Goal: Transaction & Acquisition: Purchase product/service

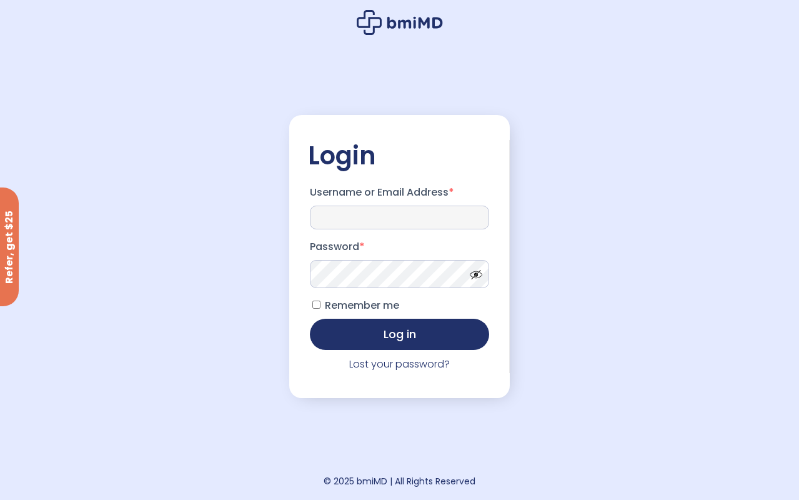
click at [353, 217] on input "Username or Email Address *" at bounding box center [400, 217] width 180 height 24
type input "**********"
click at [475, 275] on span at bounding box center [472, 271] width 19 height 9
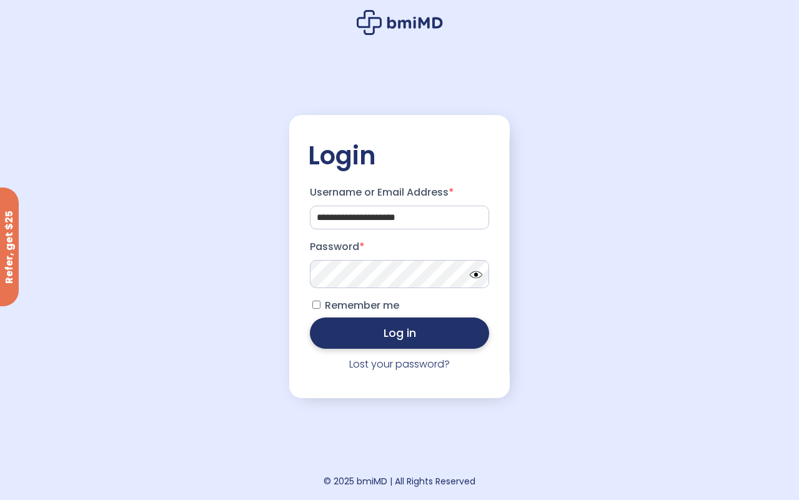
click at [387, 332] on button "Log in" at bounding box center [400, 332] width 180 height 31
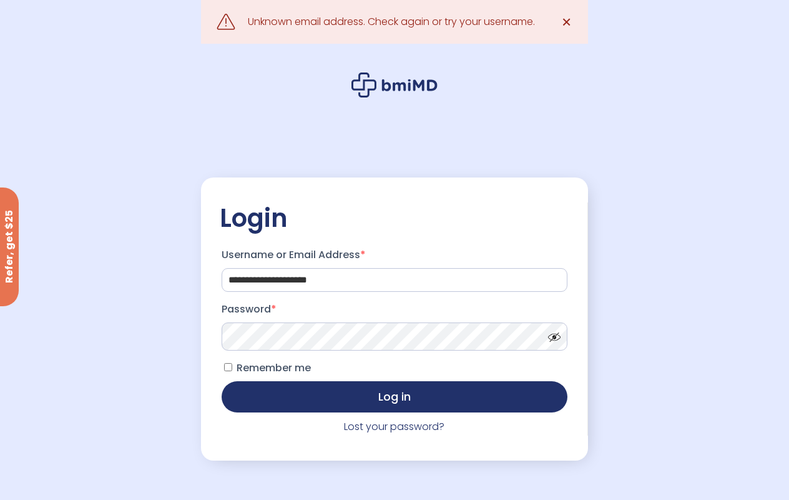
click at [568, 21] on span "✕" at bounding box center [566, 21] width 11 height 17
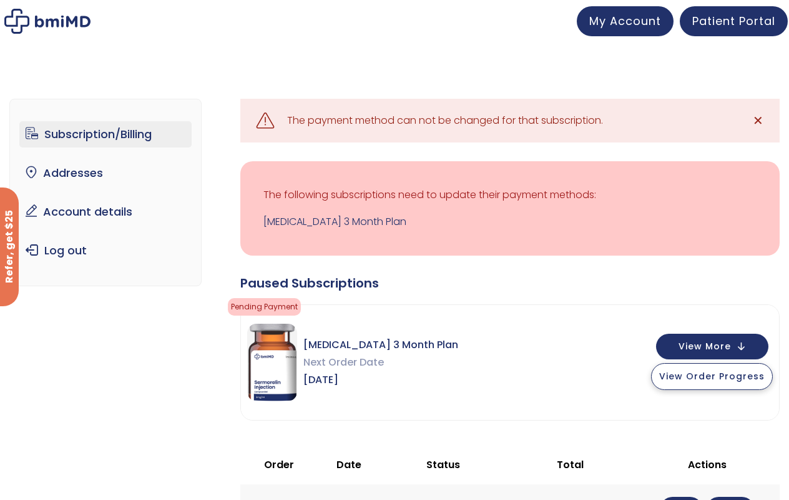
click at [684, 375] on span "View Order Progress" at bounding box center [712, 376] width 106 height 12
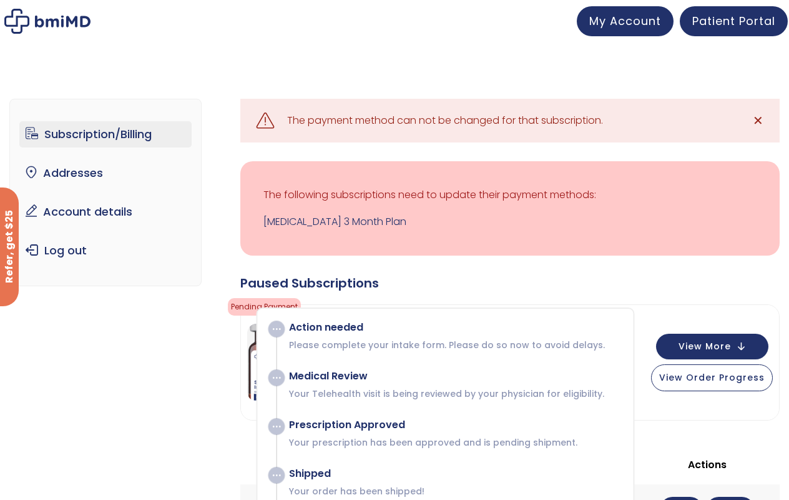
click at [276, 327] on span at bounding box center [277, 329] width 16 height 16
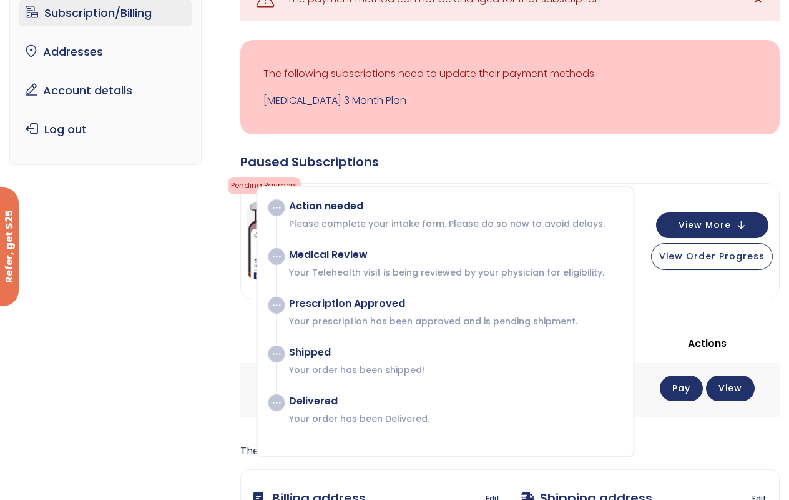
scroll to position [122, 0]
click at [699, 375] on link "Pay" at bounding box center [681, 388] width 43 height 26
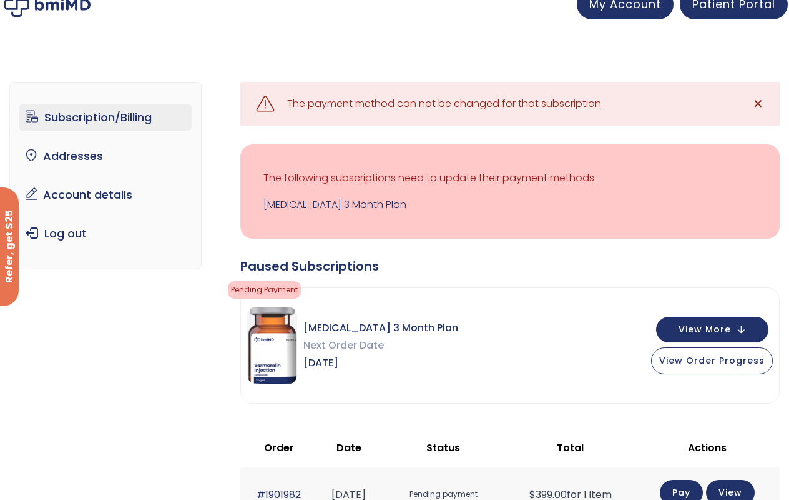
scroll to position [5, 0]
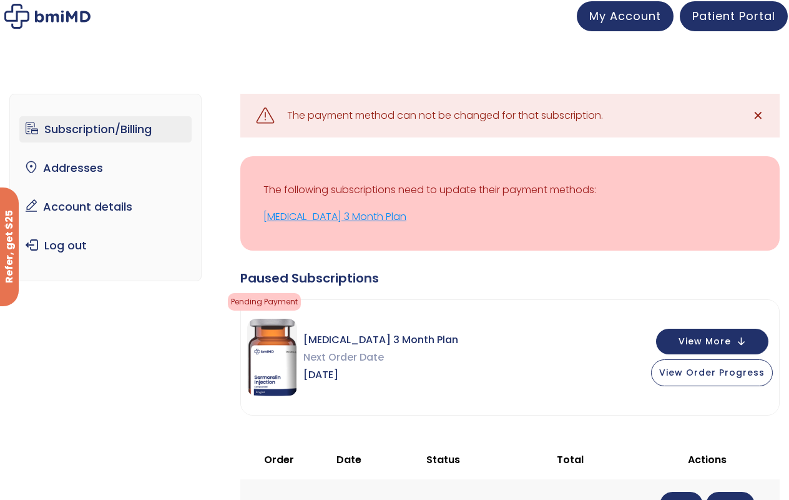
click at [334, 219] on link "[MEDICAL_DATA] 3 Month Plan" at bounding box center [510, 216] width 493 height 17
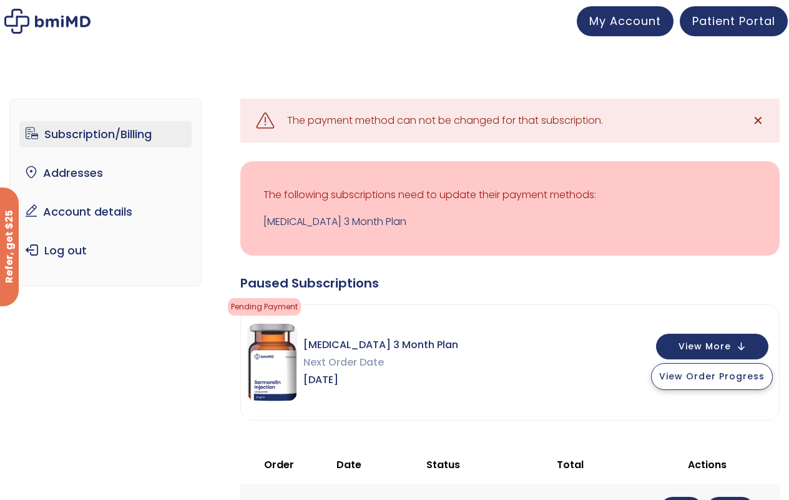
click at [696, 372] on span "View Order Progress" at bounding box center [712, 376] width 106 height 12
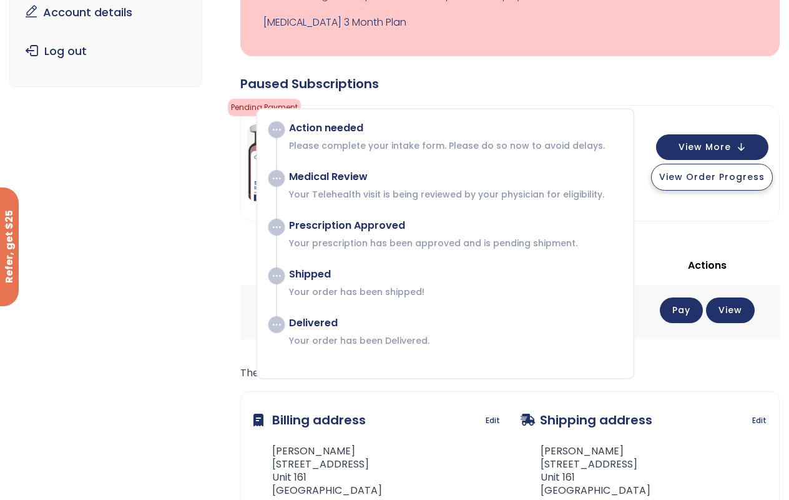
scroll to position [201, 0]
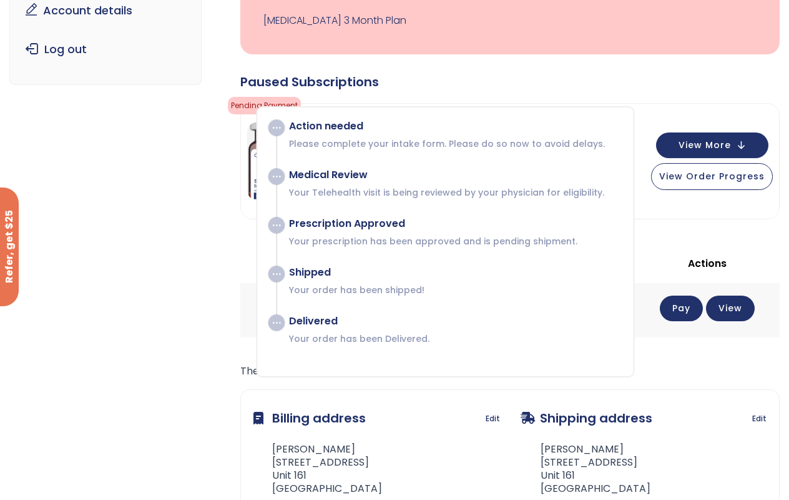
click at [697, 307] on link "Pay" at bounding box center [681, 308] width 43 height 26
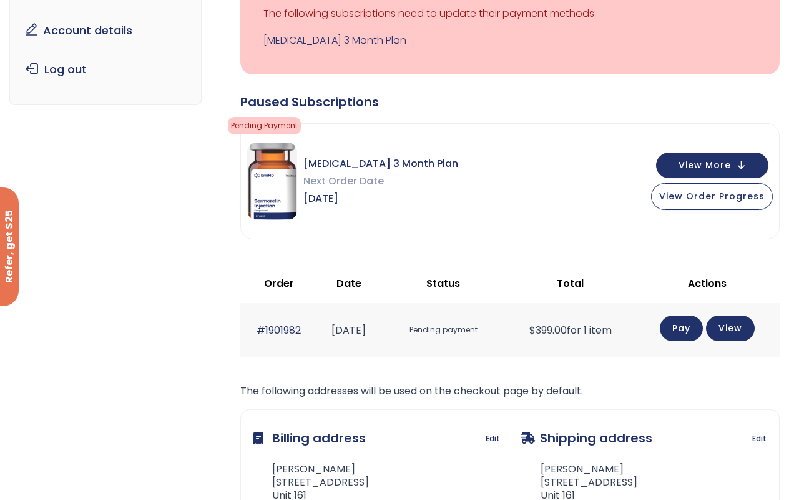
scroll to position [168, 0]
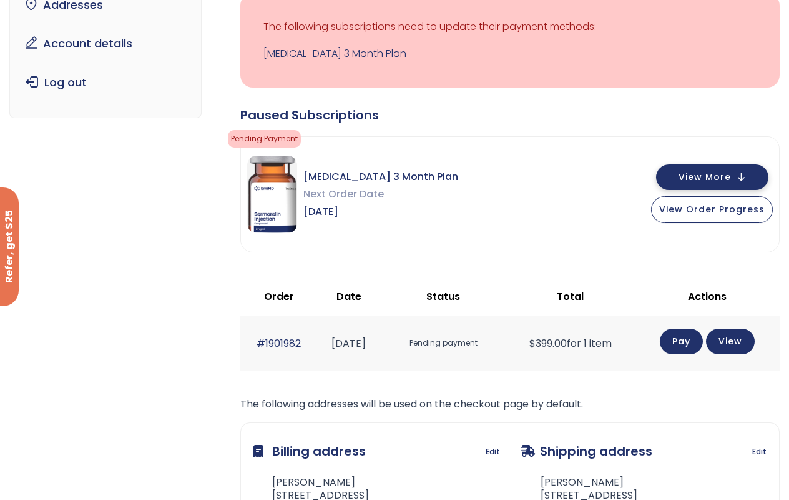
click at [711, 167] on button "View More" at bounding box center [712, 177] width 112 height 26
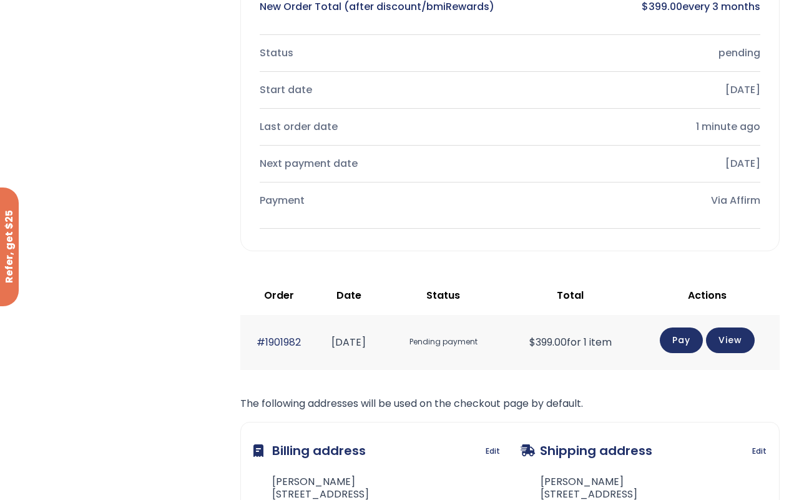
scroll to position [566, 0]
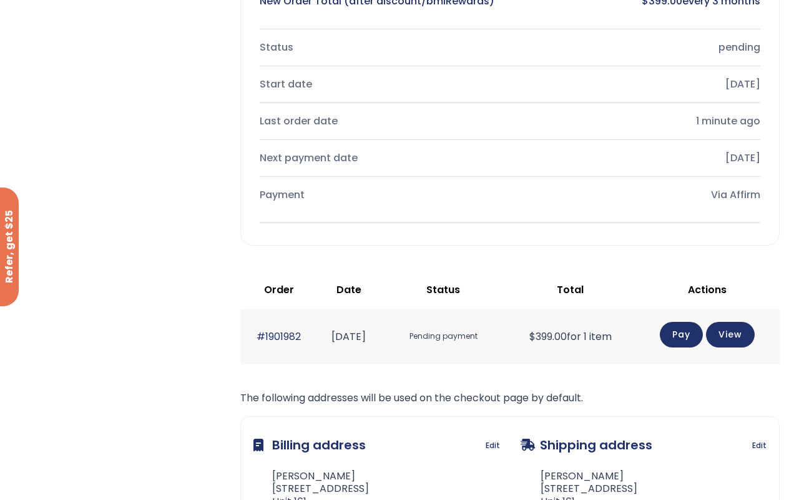
click at [684, 332] on link "Pay" at bounding box center [681, 335] width 43 height 26
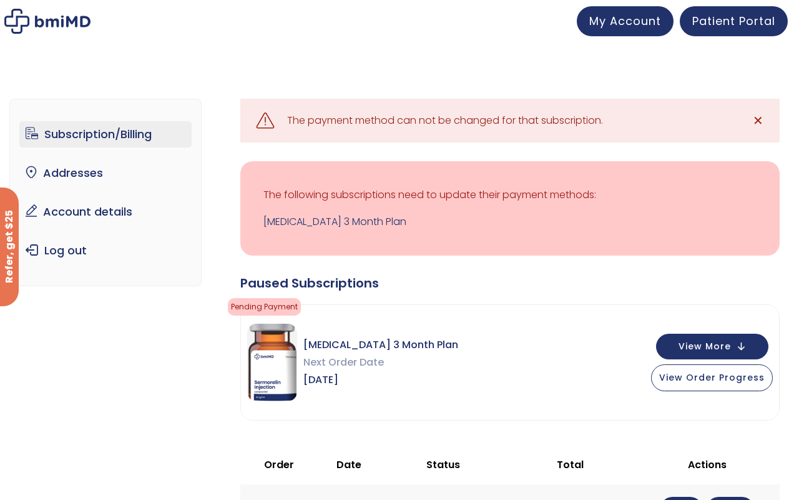
click at [583, 192] on p "The following subscriptions need to update their payment methods:" at bounding box center [510, 194] width 493 height 17
click at [763, 119] on link "✕" at bounding box center [758, 120] width 25 height 25
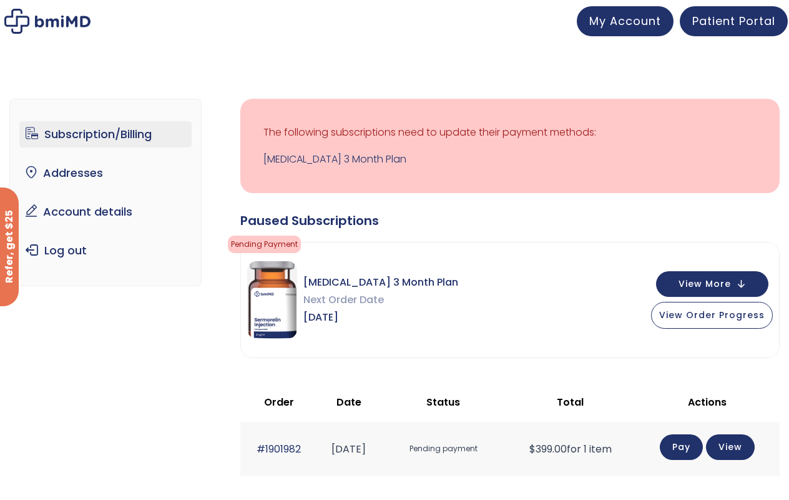
click at [286, 243] on span "Pending Payment" at bounding box center [264, 243] width 73 height 17
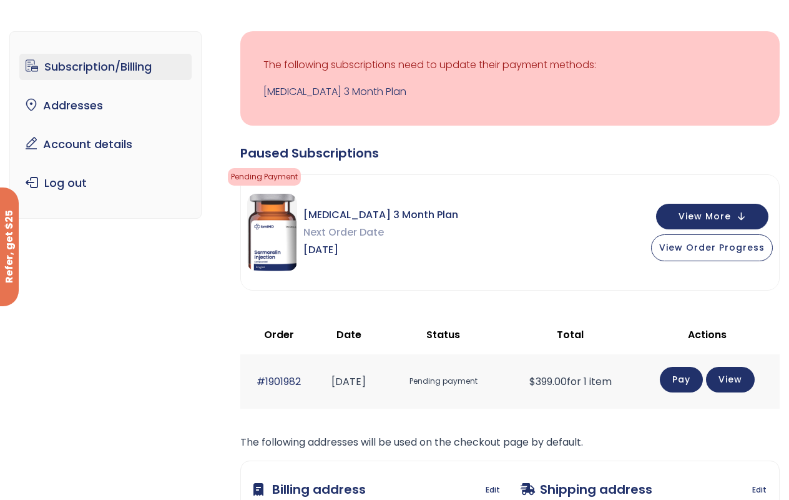
scroll to position [66, 0]
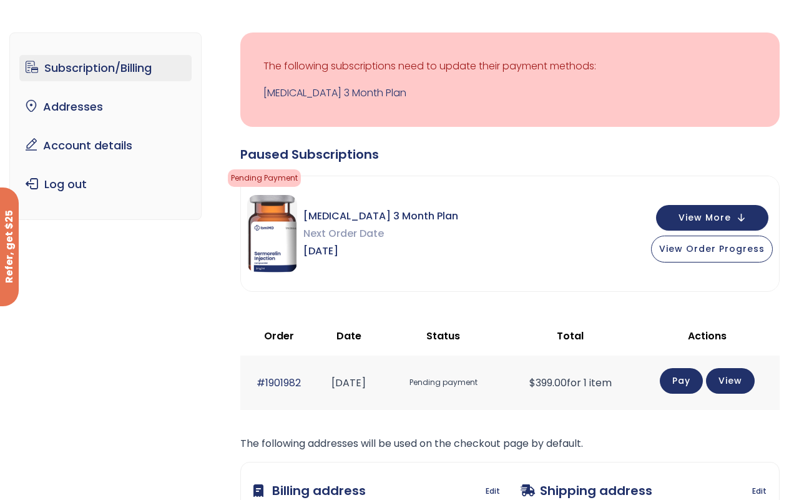
click at [688, 377] on link "Pay" at bounding box center [681, 381] width 43 height 26
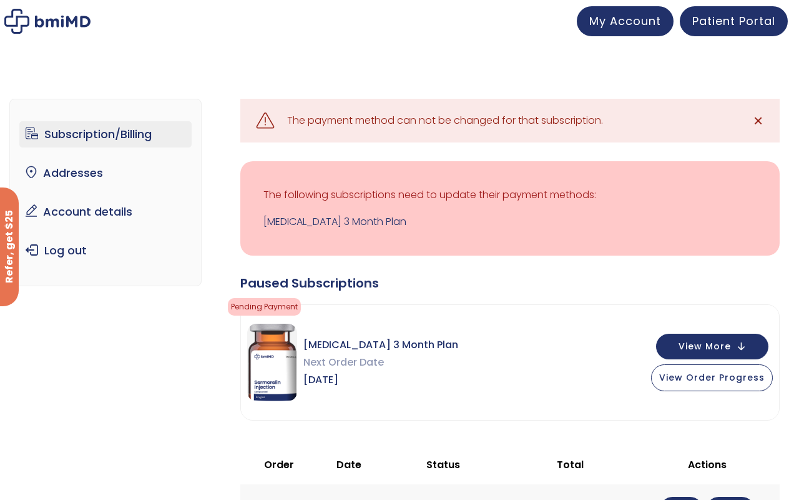
click at [762, 121] on span "✕" at bounding box center [758, 120] width 11 height 17
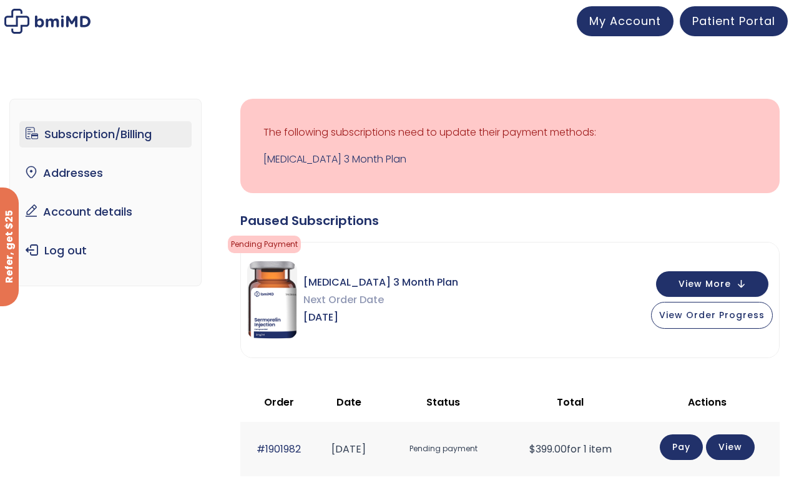
click at [144, 134] on link "Subscription/Billing" at bounding box center [105, 134] width 173 height 26
click at [741, 446] on link "View" at bounding box center [730, 446] width 49 height 26
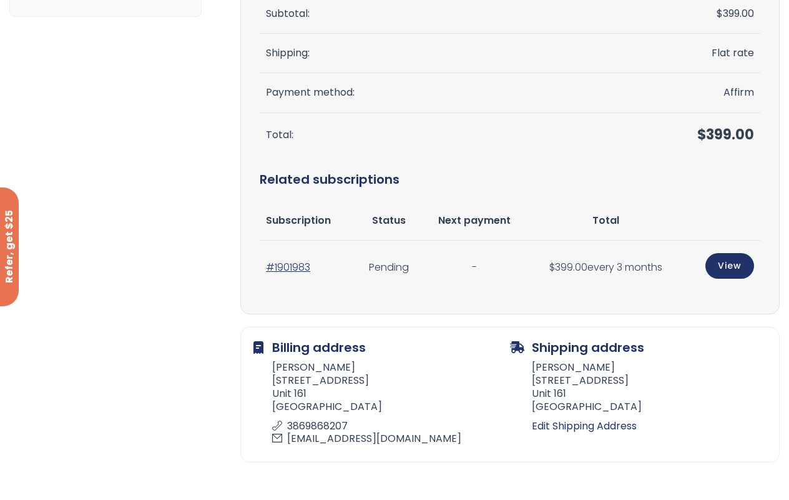
scroll to position [260, 0]
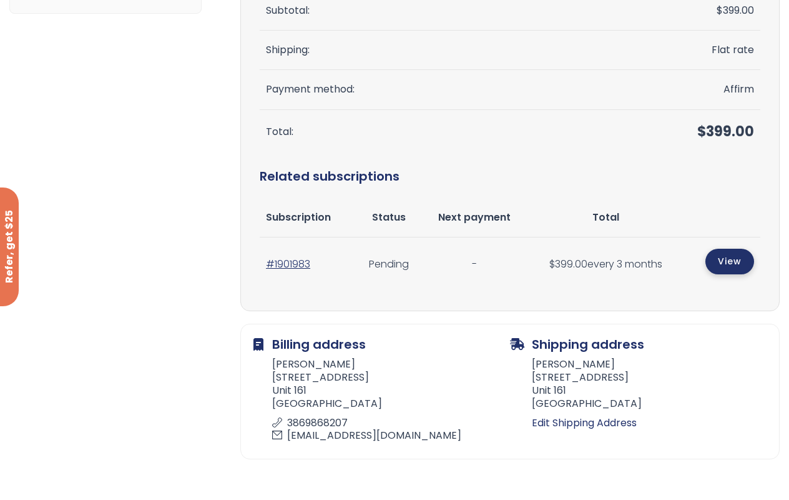
click at [722, 254] on link "View" at bounding box center [730, 262] width 49 height 26
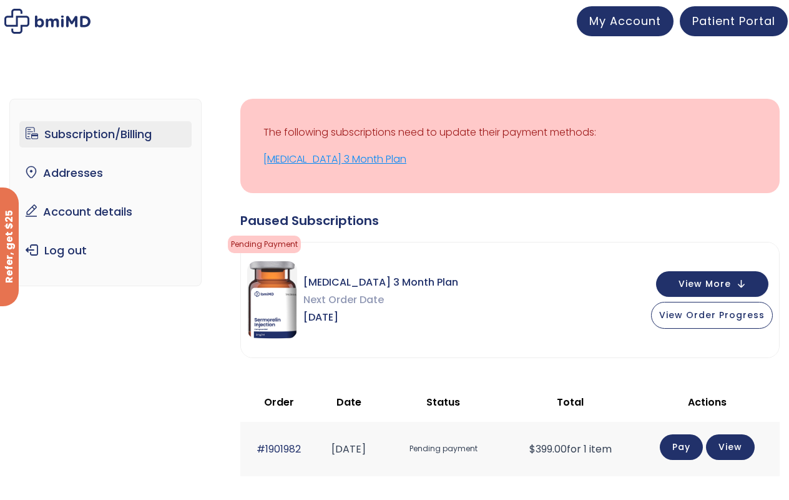
scroll to position [1, 0]
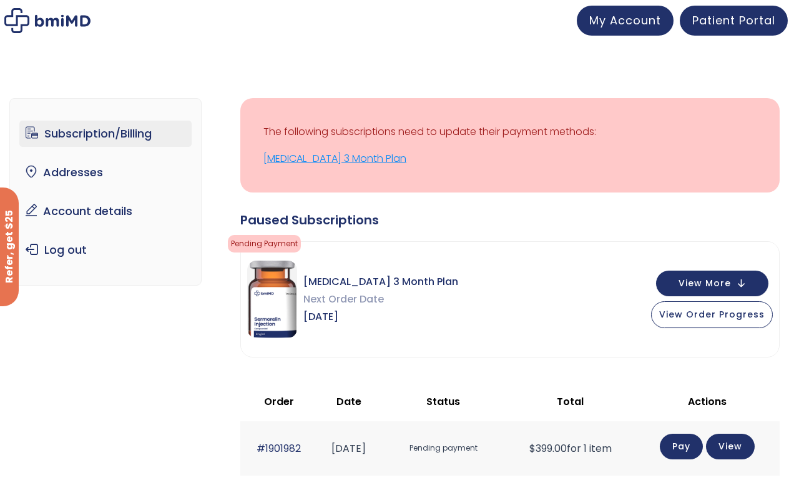
click at [353, 160] on link "[MEDICAL_DATA] 3 Month Plan" at bounding box center [510, 158] width 493 height 17
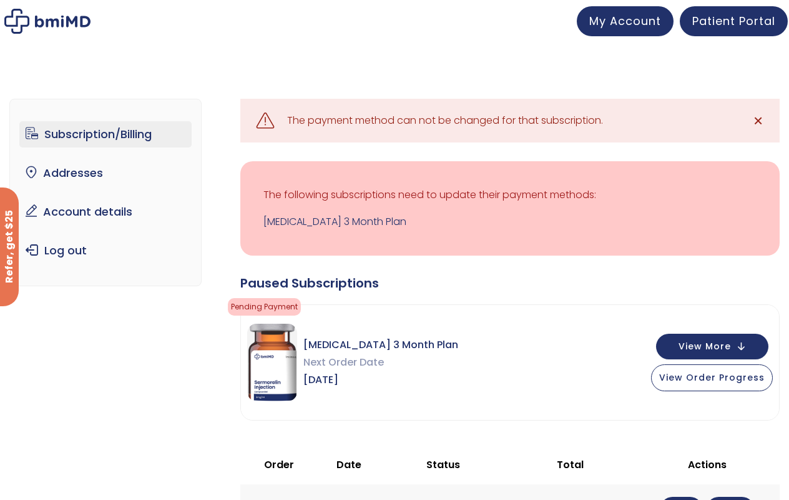
click at [759, 116] on span "✕" at bounding box center [758, 120] width 11 height 17
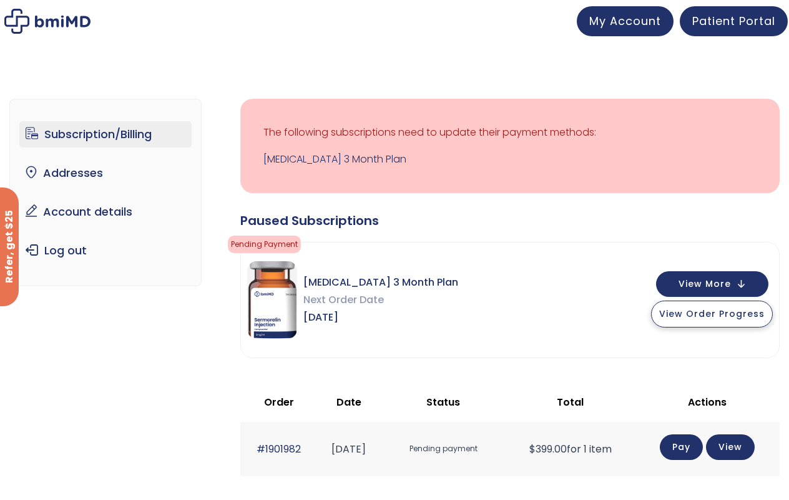
click at [712, 314] on span "View Order Progress" at bounding box center [712, 313] width 106 height 12
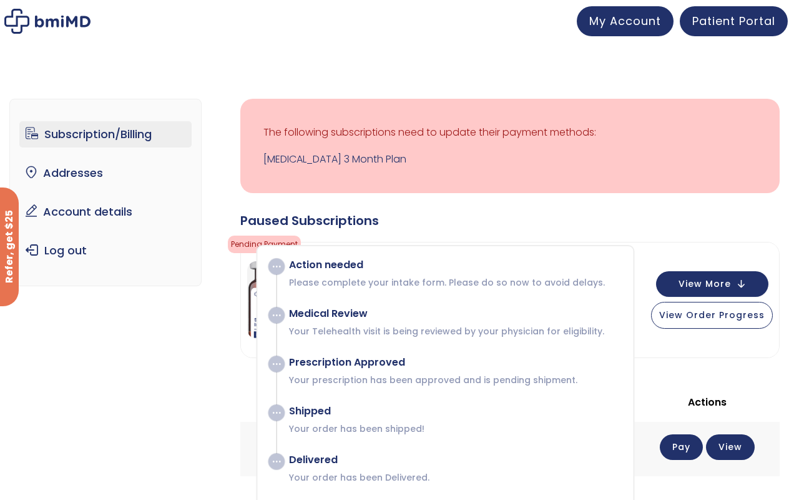
click at [247, 241] on span "Pending Payment" at bounding box center [264, 243] width 73 height 17
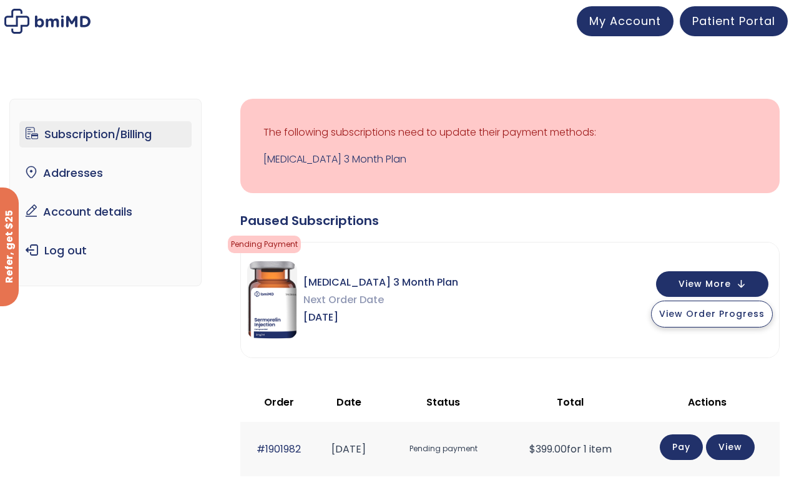
click at [709, 312] on span "View Order Progress" at bounding box center [712, 313] width 106 height 12
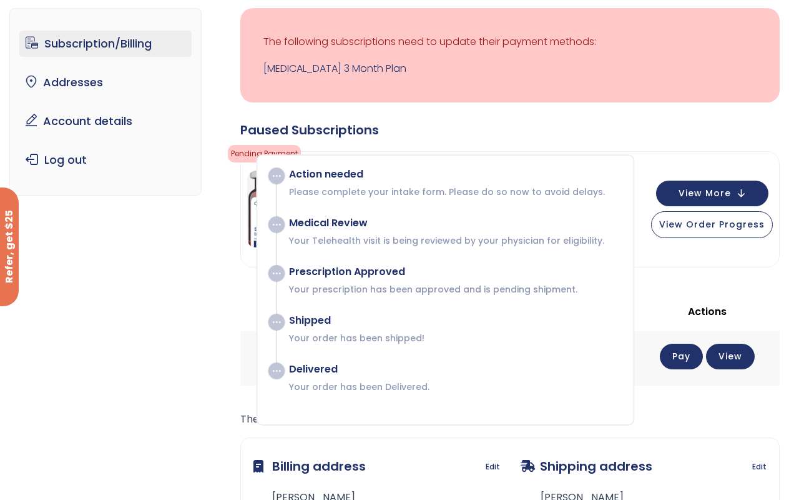
scroll to position [91, 0]
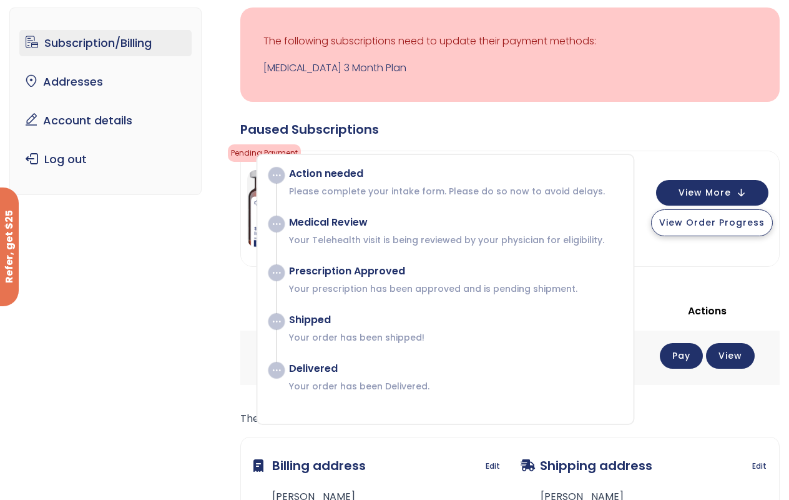
click at [734, 225] on span "View Order Progress" at bounding box center [712, 222] width 106 height 12
click at [354, 430] on div "The following addresses will be used on the checkout page by default. If you ne…" at bounding box center [510, 489] width 540 height 158
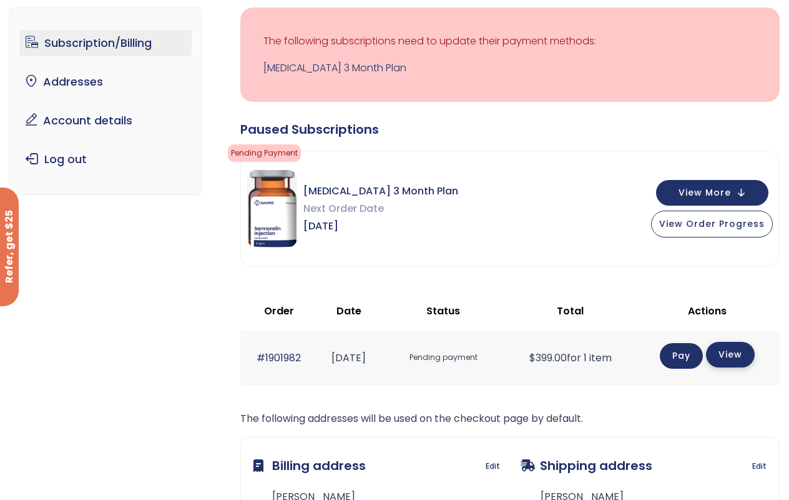
click at [752, 354] on link "View" at bounding box center [730, 355] width 49 height 26
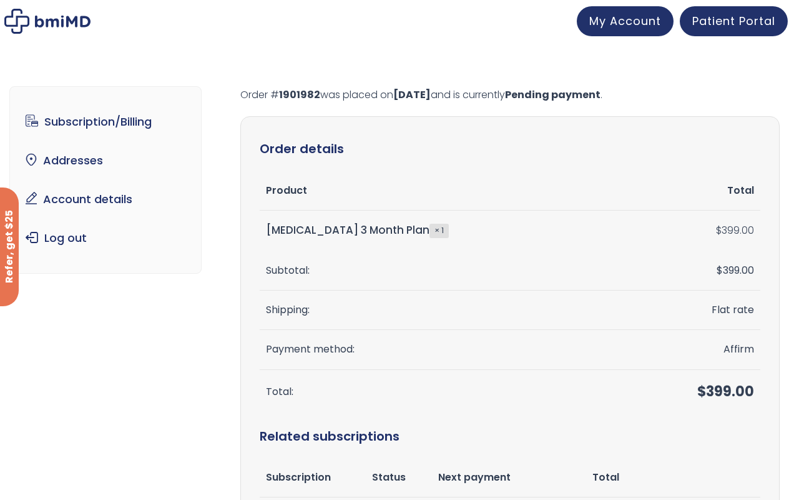
click at [741, 345] on td "Affirm" at bounding box center [694, 349] width 131 height 39
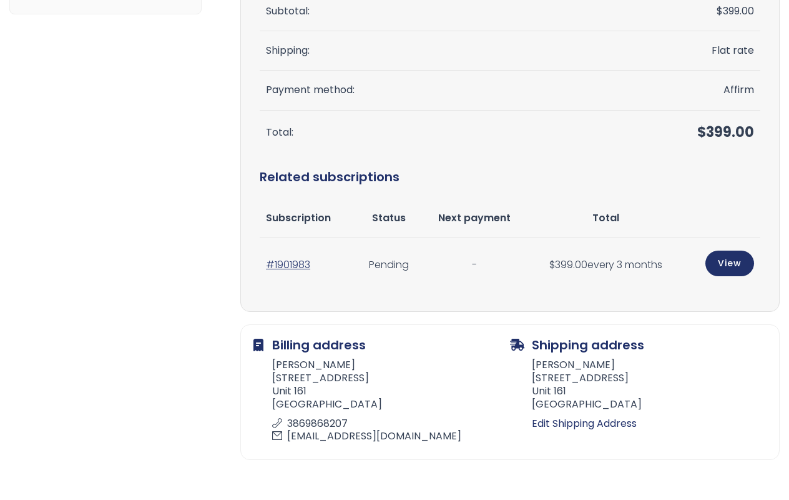
scroll to position [260, 0]
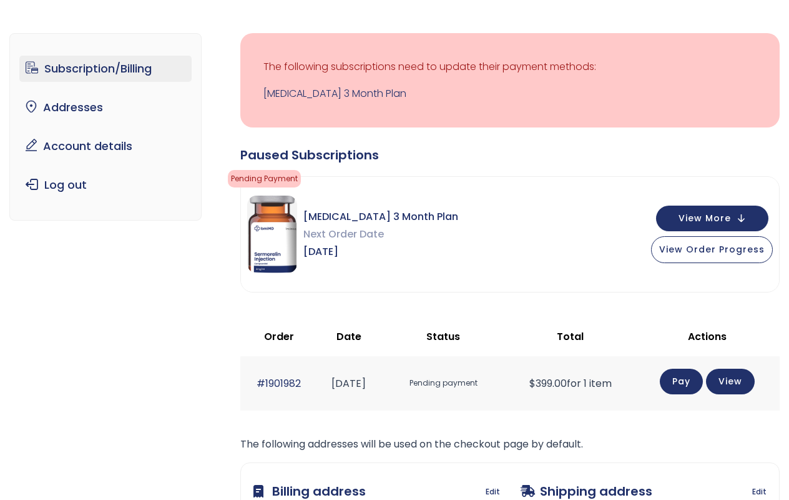
scroll to position [66, 0]
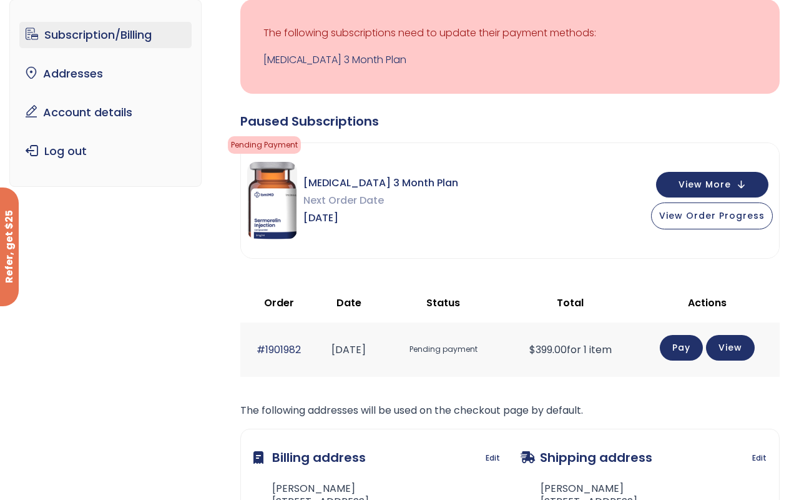
scroll to position [99, 0]
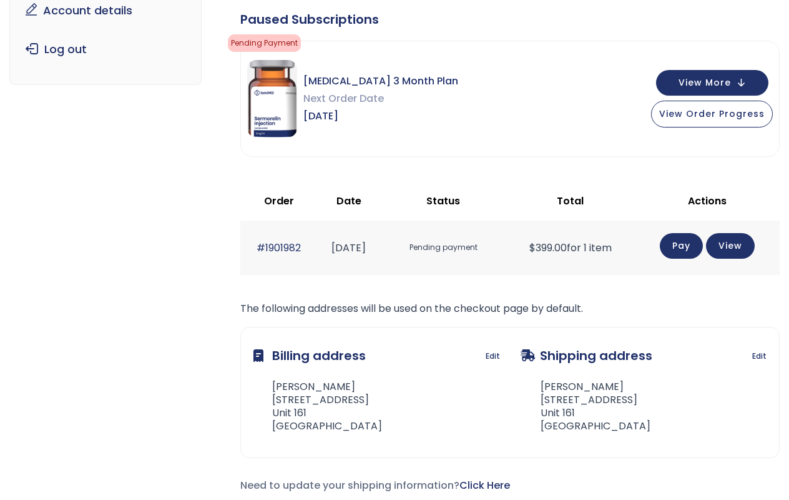
scroll to position [202, 0]
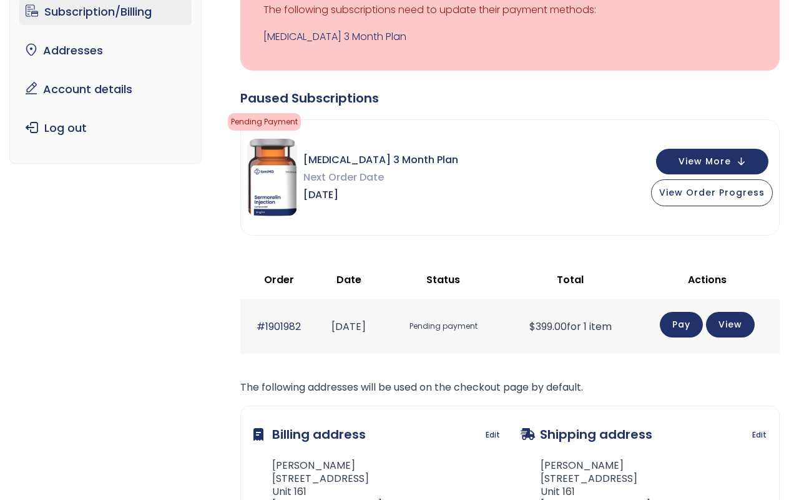
scroll to position [123, 0]
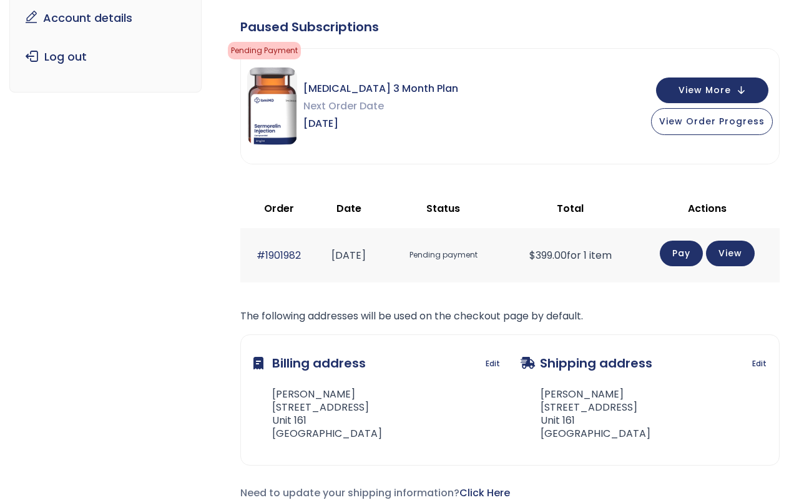
scroll to position [194, 0]
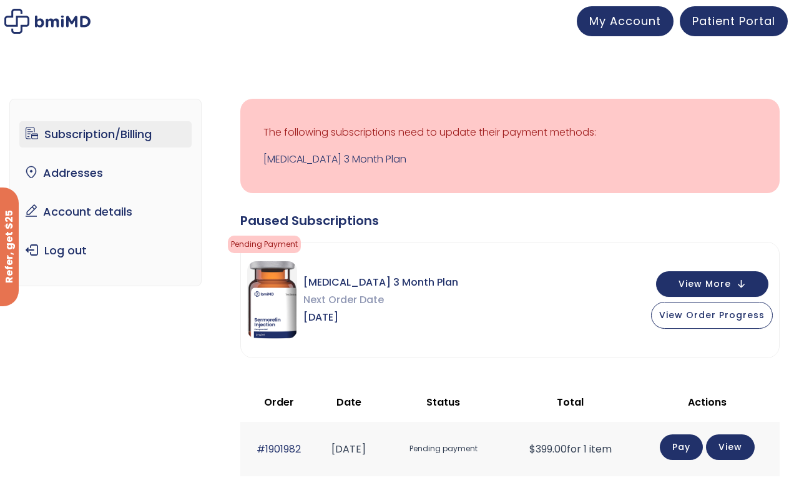
click at [276, 244] on span "Pending Payment" at bounding box center [264, 243] width 73 height 17
click at [724, 279] on span "View More" at bounding box center [705, 283] width 52 height 8
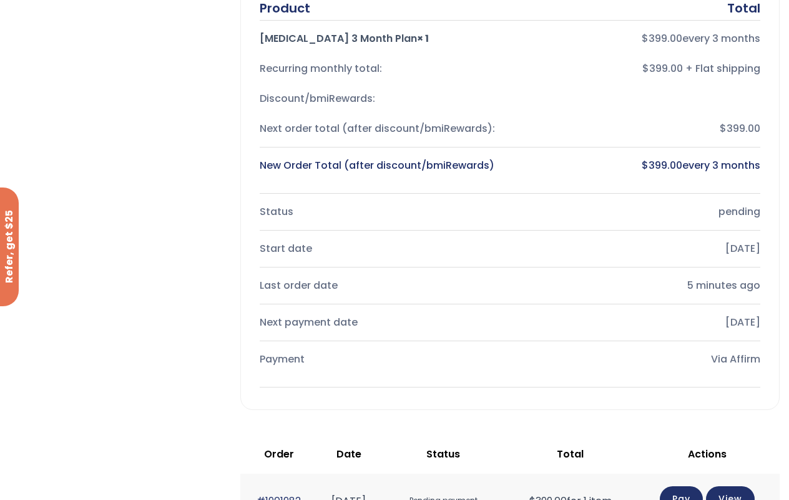
scroll to position [351, 0]
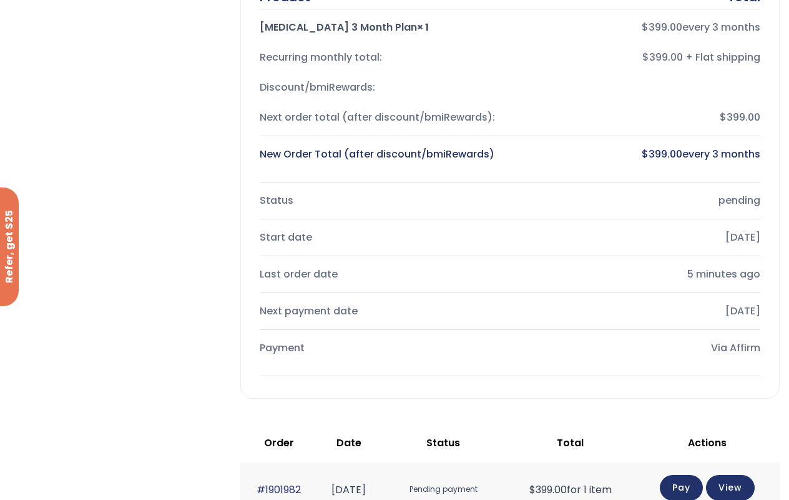
click at [741, 345] on div "Via Affirm" at bounding box center [640, 347] width 240 height 17
click at [276, 356] on div "Payment Via Affirm" at bounding box center [510, 348] width 501 height 30
click at [277, 347] on div "Payment" at bounding box center [380, 347] width 240 height 17
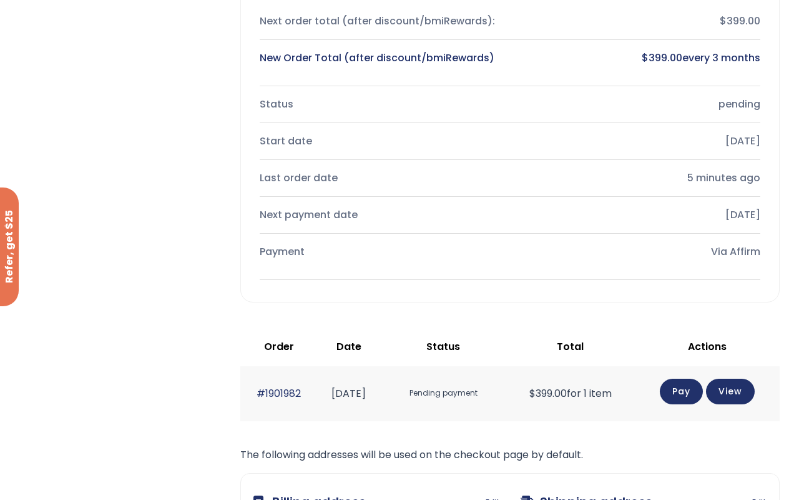
scroll to position [448, 0]
click at [694, 385] on link "Pay" at bounding box center [681, 391] width 43 height 26
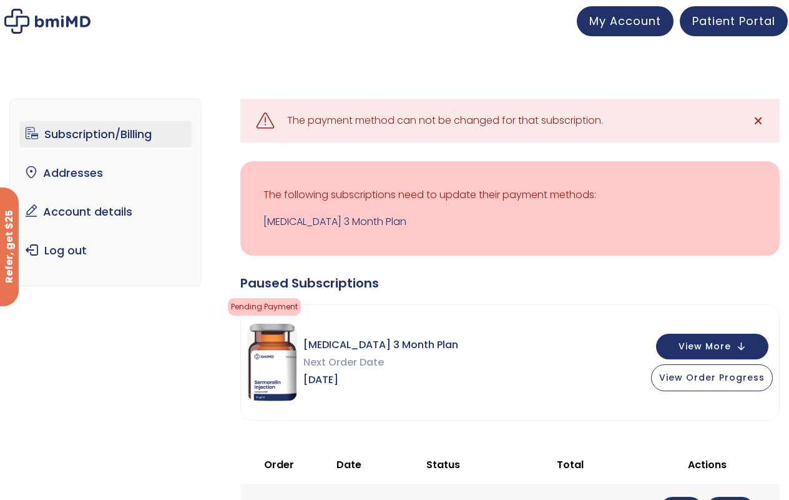
click at [758, 122] on span "✕" at bounding box center [758, 120] width 11 height 17
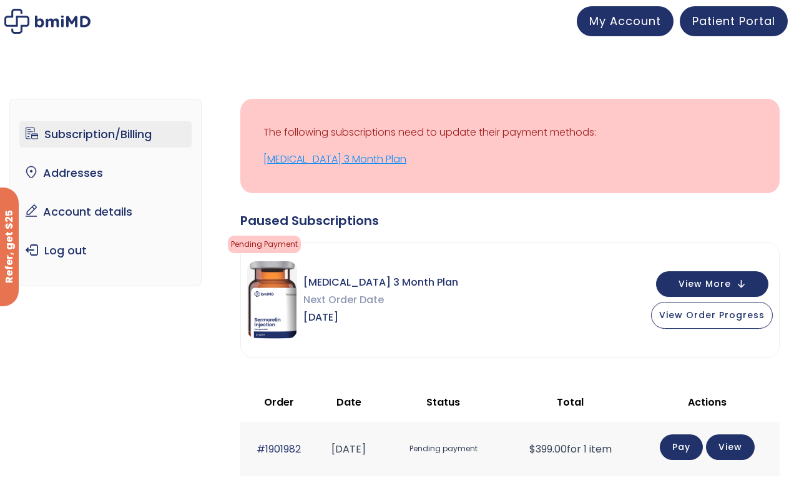
click at [347, 156] on link "Sermorelin 3 Month Plan" at bounding box center [510, 158] width 493 height 17
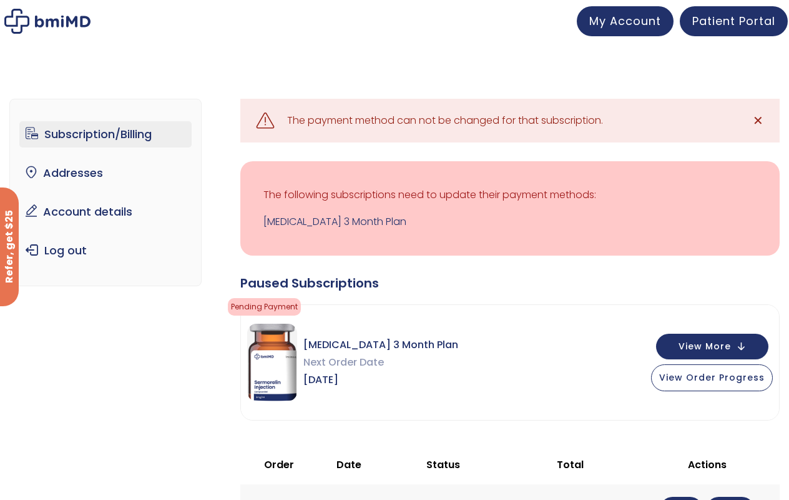
click at [139, 134] on link "Subscription/Billing" at bounding box center [105, 134] width 173 height 26
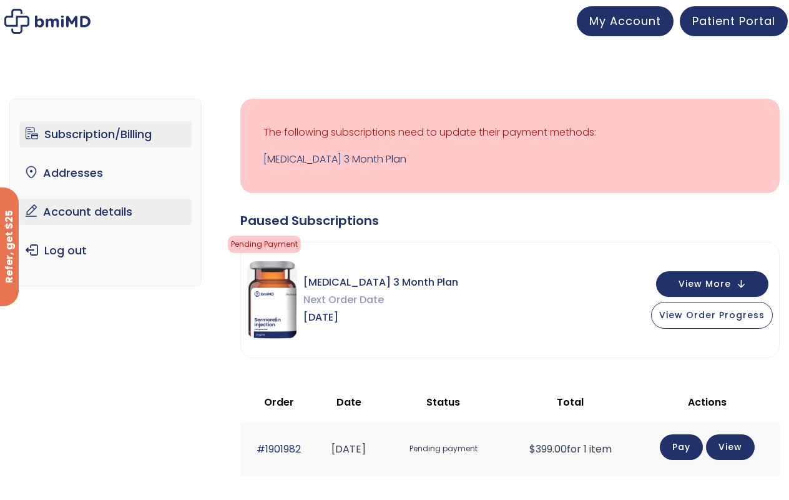
click at [136, 212] on link "Account details" at bounding box center [105, 212] width 173 height 26
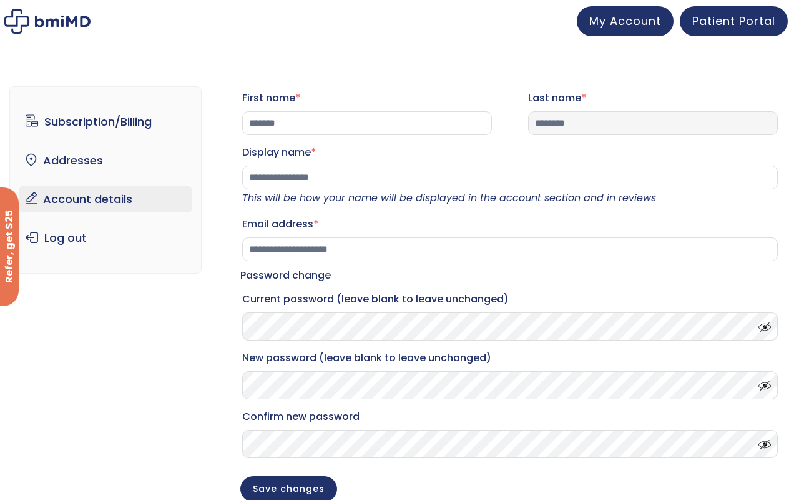
click at [584, 126] on input "********" at bounding box center [653, 123] width 250 height 24
type input "*****"
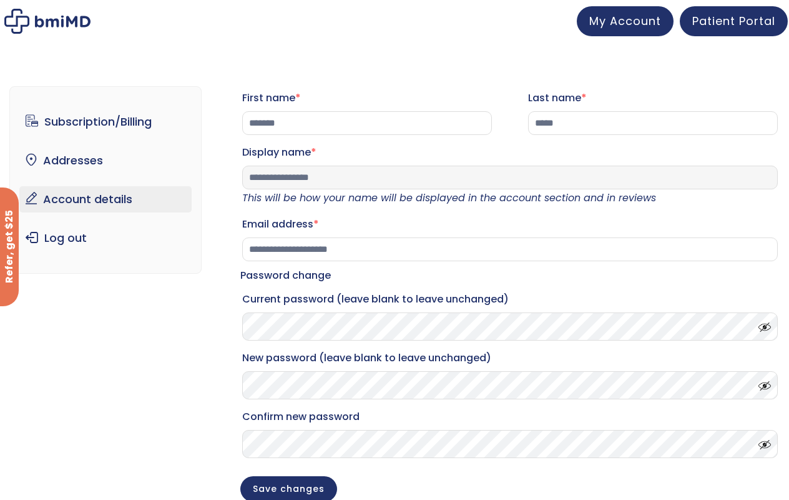
click at [337, 186] on input "**********" at bounding box center [510, 177] width 536 height 24
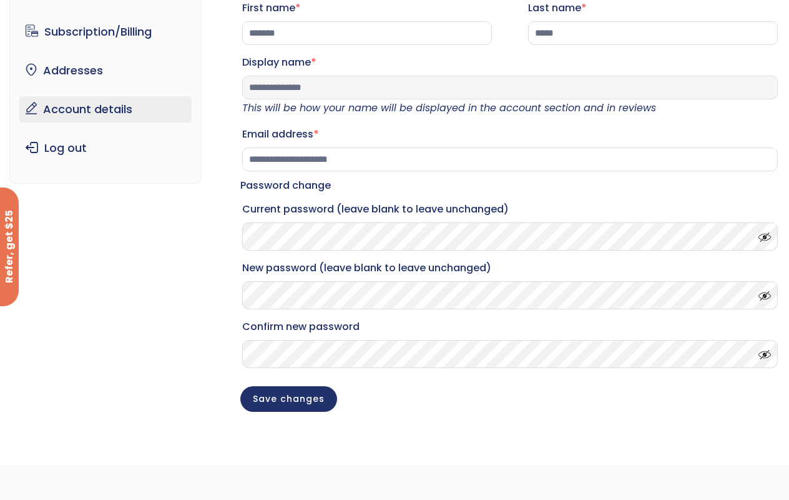
scroll to position [94, 0]
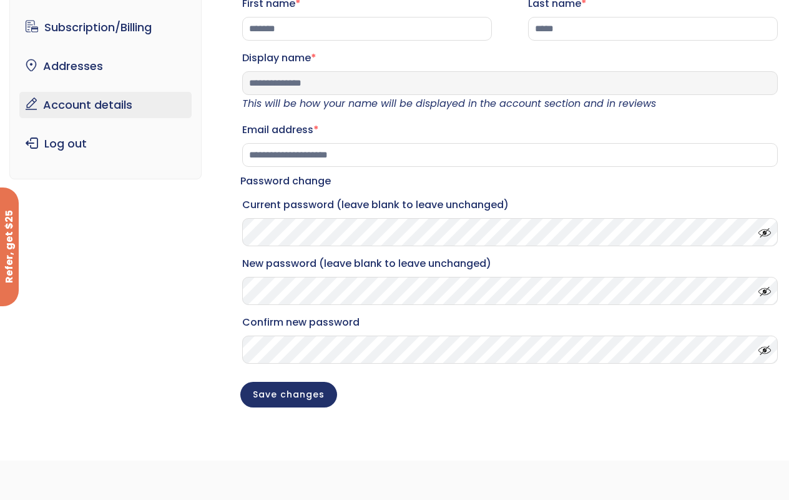
type input "**********"
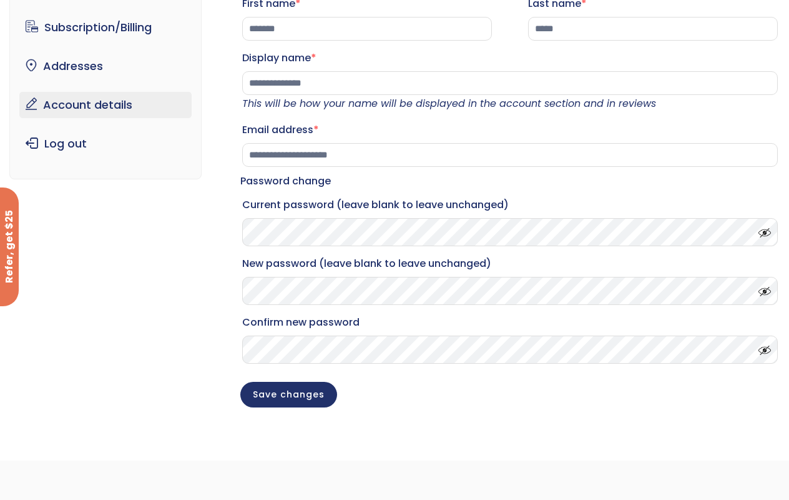
click at [768, 234] on span at bounding box center [761, 229] width 19 height 9
click at [290, 406] on button "Save changes" at bounding box center [288, 393] width 97 height 26
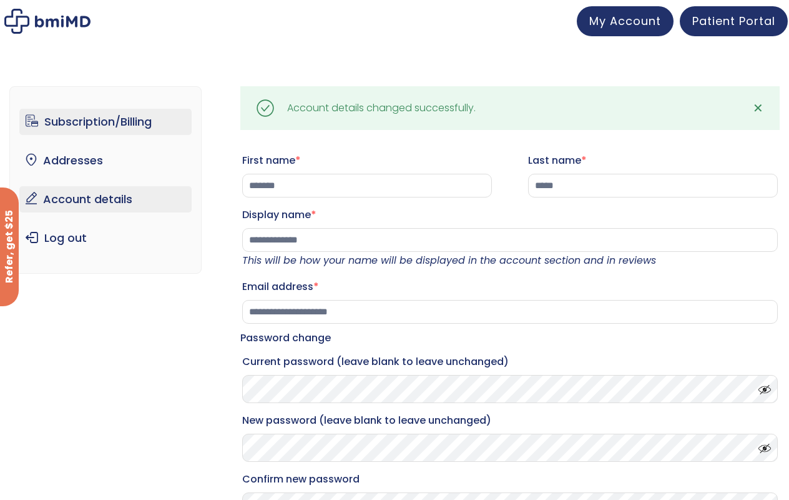
click at [127, 121] on link "Subscription/Billing" at bounding box center [105, 122] width 173 height 26
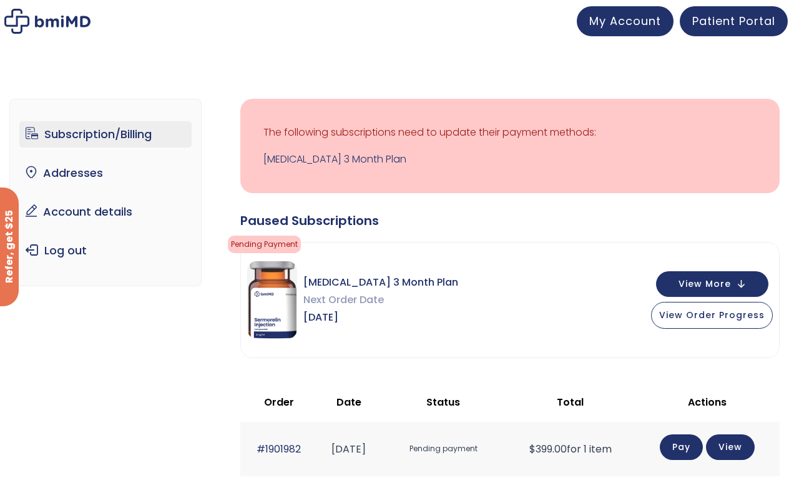
click at [277, 273] on img at bounding box center [272, 299] width 50 height 77
click at [275, 241] on span "Pending Payment" at bounding box center [264, 243] width 73 height 17
click at [688, 443] on link "Pay" at bounding box center [681, 447] width 43 height 26
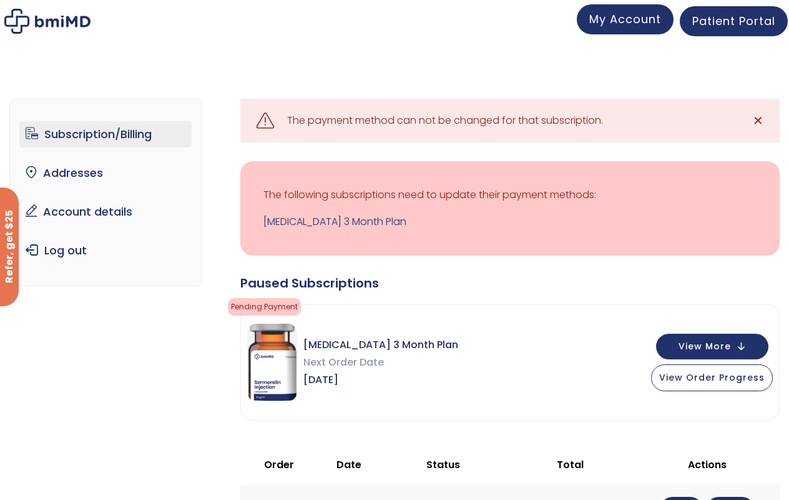
click at [653, 17] on span "My Account" at bounding box center [625, 19] width 72 height 16
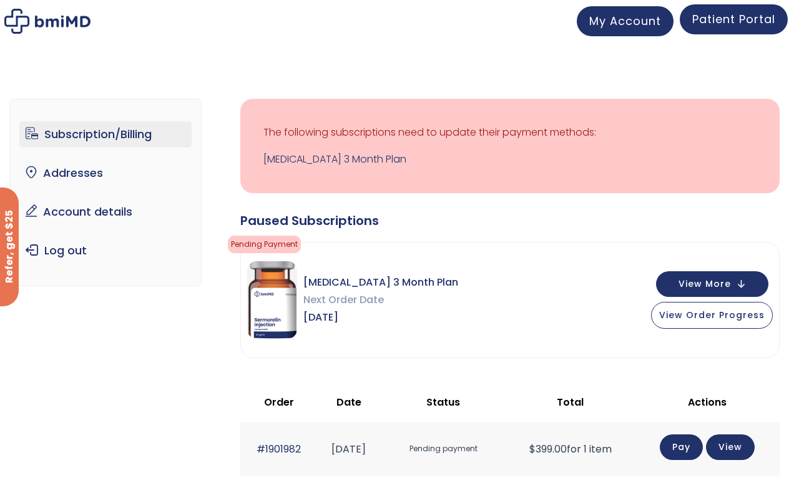
click at [745, 19] on span "Patient Portal" at bounding box center [734, 19] width 83 height 16
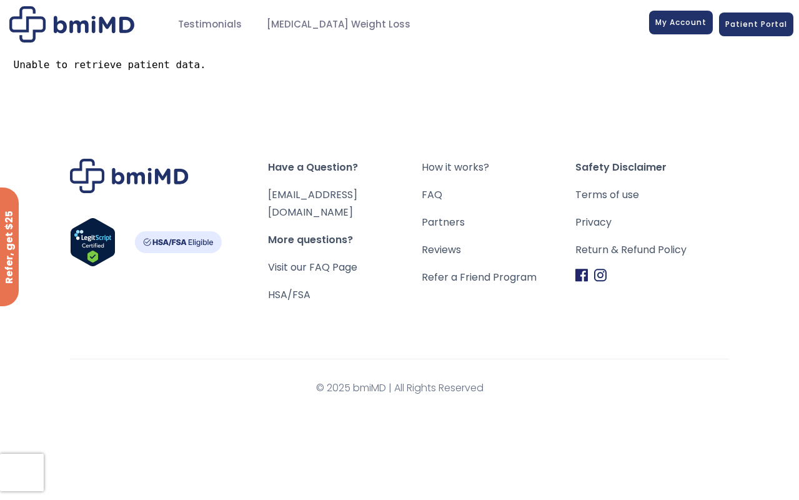
click at [686, 20] on span "My Account" at bounding box center [680, 22] width 51 height 11
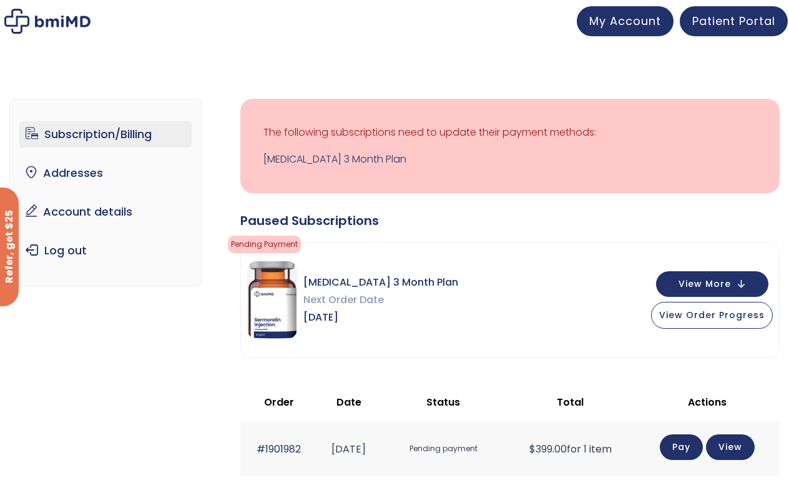
click at [120, 134] on link "Subscription/Billing" at bounding box center [105, 134] width 173 height 26
click at [299, 154] on link "[MEDICAL_DATA] 3 Month Plan" at bounding box center [510, 158] width 493 height 17
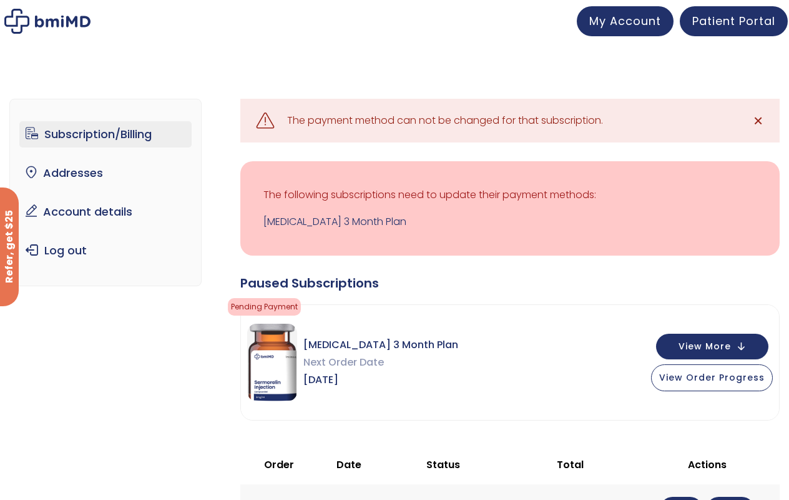
click at [759, 121] on span "✕" at bounding box center [758, 120] width 11 height 17
